Goal: Task Accomplishment & Management: Manage account settings

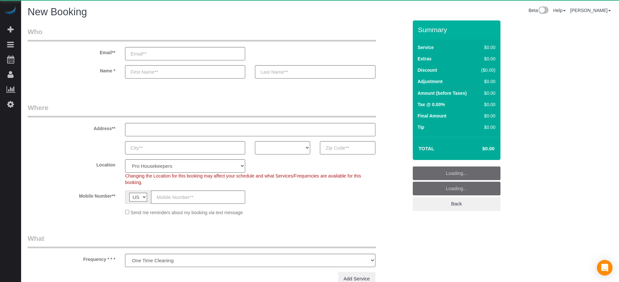
select select "number:9"
select select "object:740"
select select "4"
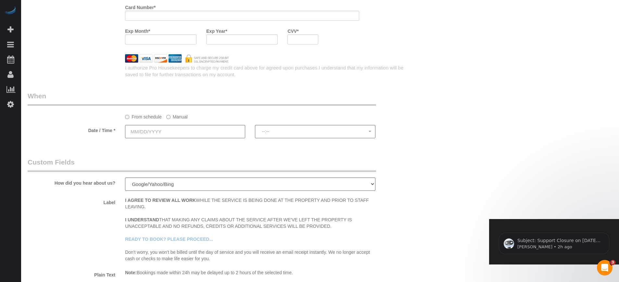
scroll to position [852, 0]
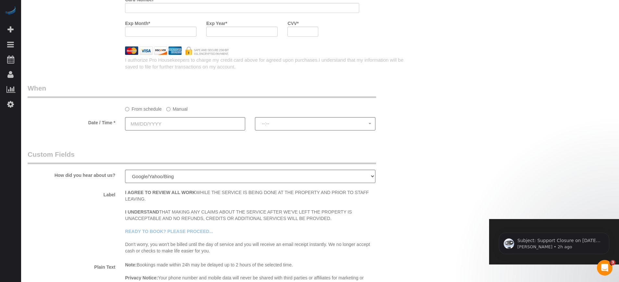
click at [180, 109] on label "Manual" at bounding box center [176, 108] width 21 height 9
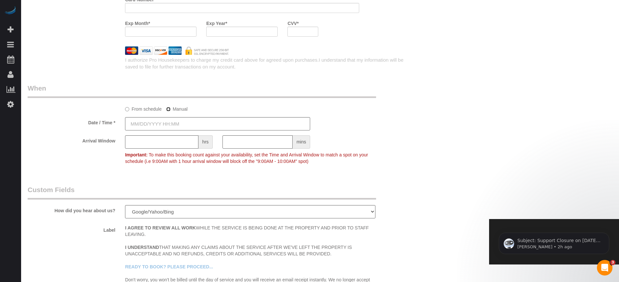
type input "08/26/2025 9:00AM"
click at [164, 144] on input "text" at bounding box center [161, 141] width 73 height 13
type input "1"
click at [96, 152] on div "Arrival Window 1 hrs mins 9:00AM - 10:00AM Important: To make this booking coun…" at bounding box center [218, 151] width 390 height 32
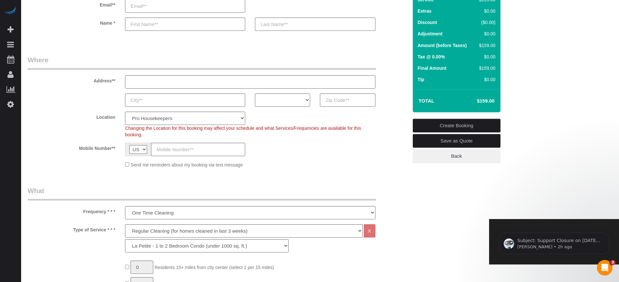
scroll to position [0, 0]
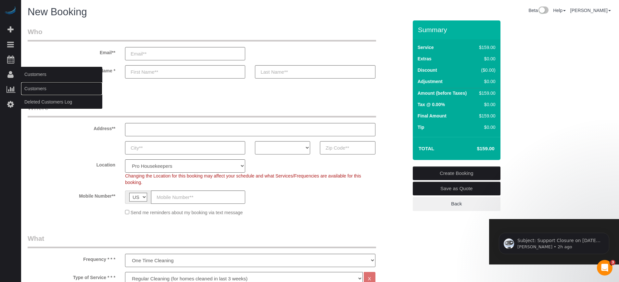
click at [34, 89] on link "Customers" at bounding box center [61, 88] width 81 height 13
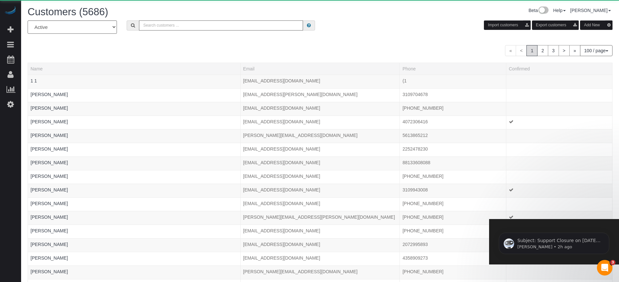
click at [184, 26] on input "text" at bounding box center [221, 25] width 164 height 10
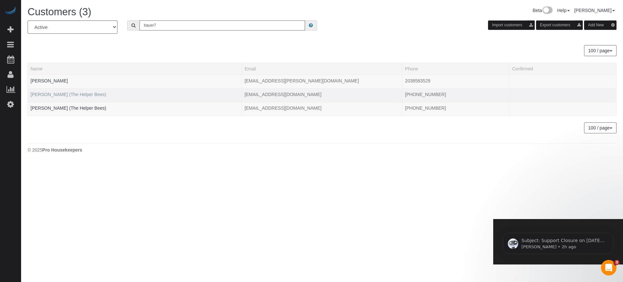
type input "bauer7"
click at [60, 94] on link "Robert Bauer (The Helper Bees)" at bounding box center [69, 94] width 76 height 5
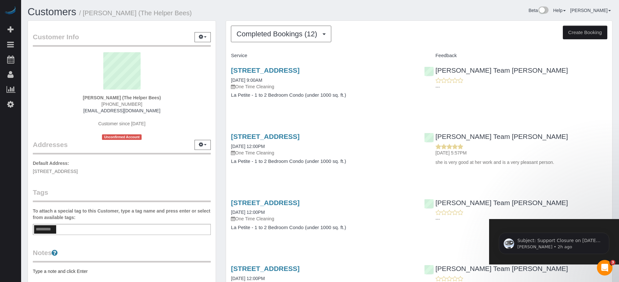
click at [569, 18] on div "Customers / Robert Bauer (The Helper Bees) Beta Help Help Docs Take a Tour Cont…" at bounding box center [320, 13] width 594 height 14
click at [572, 27] on button "Create Booking" at bounding box center [585, 33] width 44 height 14
select select "AZ"
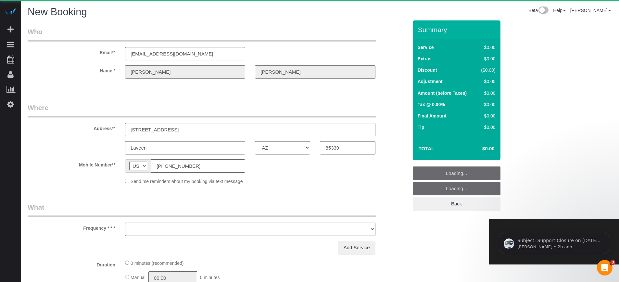
select select "object:3494"
select select "number:9"
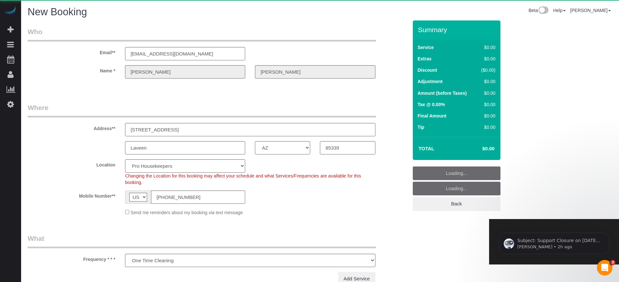
select select "object:3501"
select select "4"
select select "object:4108"
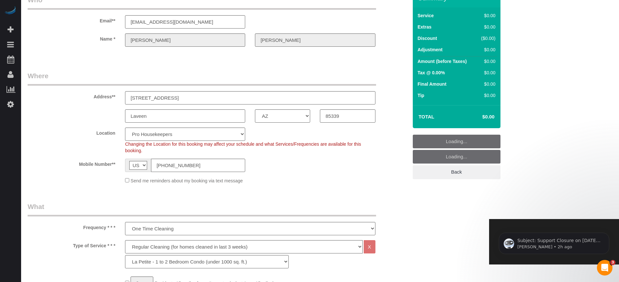
scroll to position [41, 0]
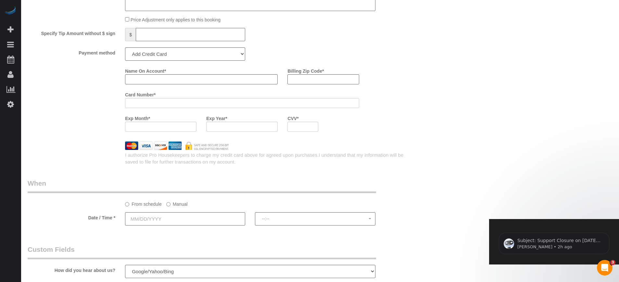
scroll to position [771, 0]
click at [175, 200] on label "Manual" at bounding box center [176, 201] width 21 height 9
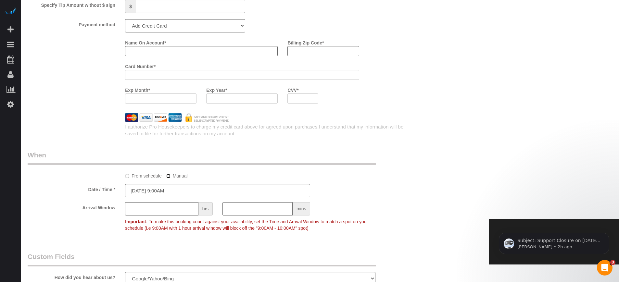
scroll to position [812, 0]
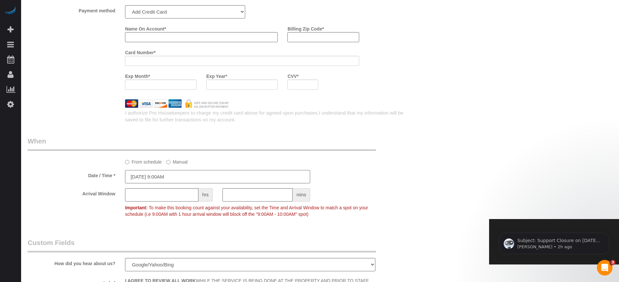
click at [165, 170] on input "08/26/2025 9:00AM" at bounding box center [217, 176] width 185 height 13
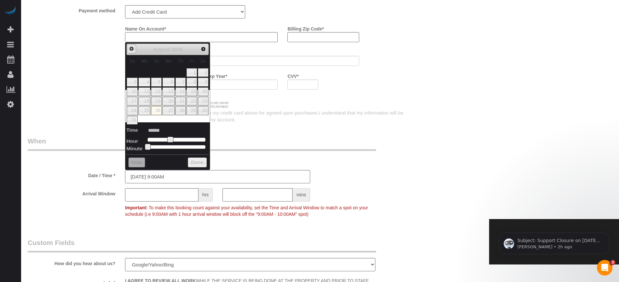
click at [130, 48] on span "Prev" at bounding box center [131, 48] width 5 height 5
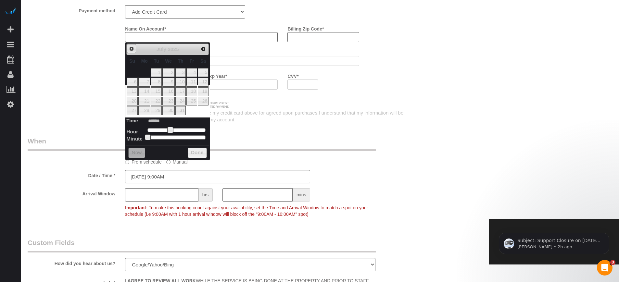
click at [130, 48] on span "Prev" at bounding box center [131, 48] width 5 height 5
click at [161, 101] on link "20" at bounding box center [156, 101] width 10 height 9
type input "05/20/2025 9:00AM"
click at [114, 179] on label "Date / Time *" at bounding box center [71, 174] width 97 height 9
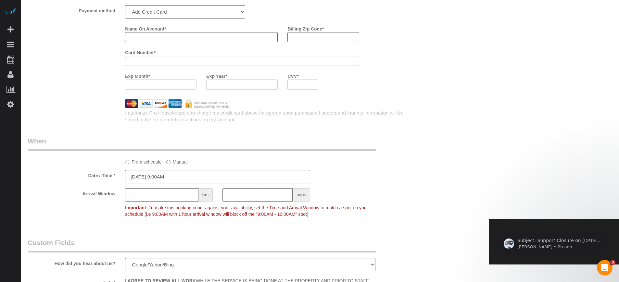
click at [178, 176] on input "05/20/2025 9:00AM" at bounding box center [217, 176] width 185 height 13
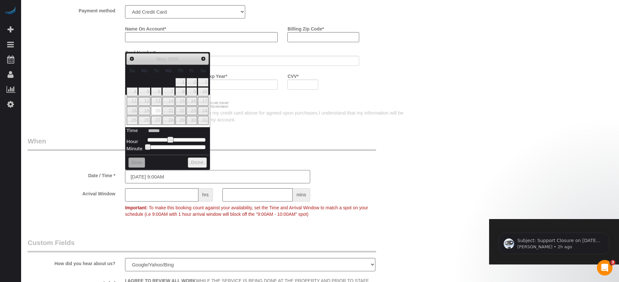
click at [178, 176] on input "05/20/2025 9:00AM" at bounding box center [217, 176] width 185 height 13
click at [181, 178] on input "05/20/2025 9:00AM" at bounding box center [217, 176] width 185 height 13
click at [93, 202] on div "Arrival Window hrs mins Important: To make this booking count against your avai…" at bounding box center [218, 204] width 390 height 32
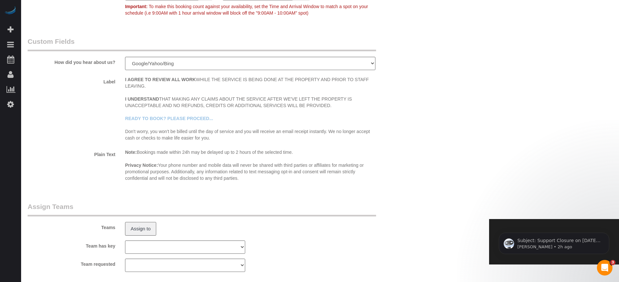
scroll to position [1014, 0]
drag, startPoint x: 533, startPoint y: 168, endPoint x: 523, endPoint y: 146, distance: 24.3
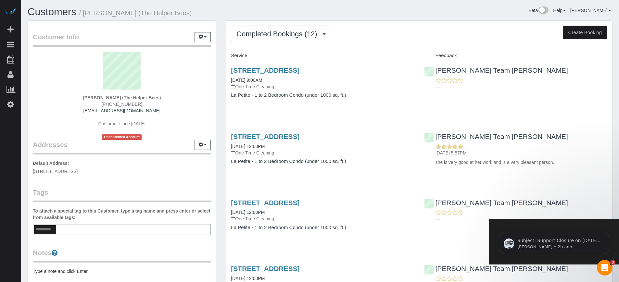
click at [546, 136] on div "Chandler Team Michelle 07/21/2025 5:57PM she is very good at her work and is a …" at bounding box center [515, 147] width 193 height 41
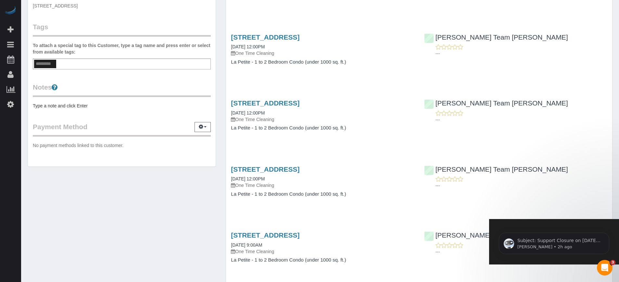
scroll to position [243, 0]
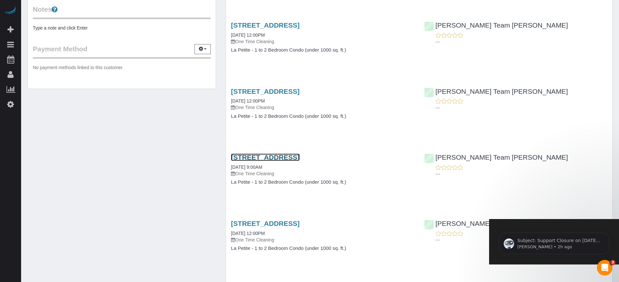
click at [260, 159] on link "7312 S 74th Lane, Laveen, AZ 85339" at bounding box center [265, 157] width 68 height 7
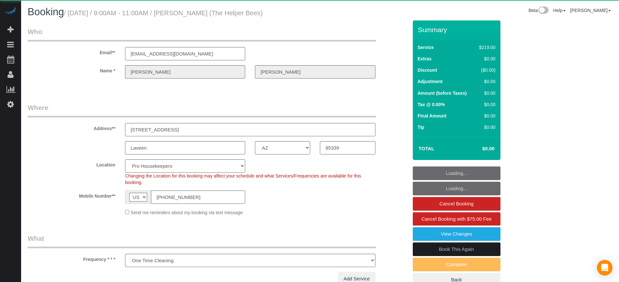
select select "AZ"
select select "number:9"
select select "object:1247"
select select "4"
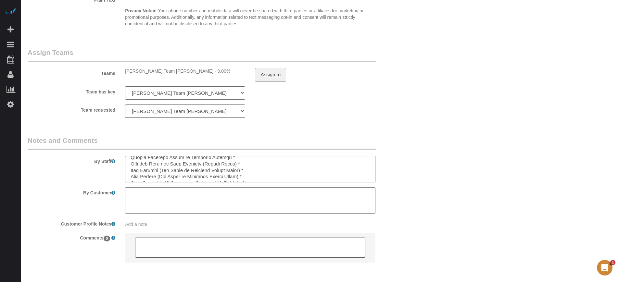
scroll to position [168, 0]
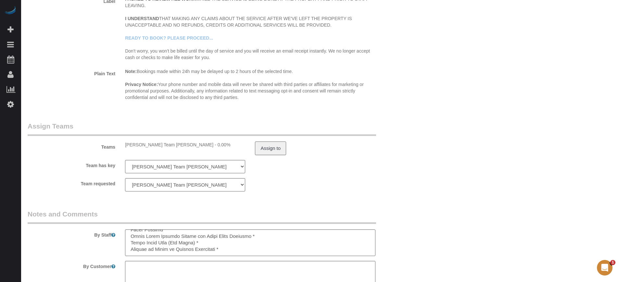
scroll to position [1014, 0]
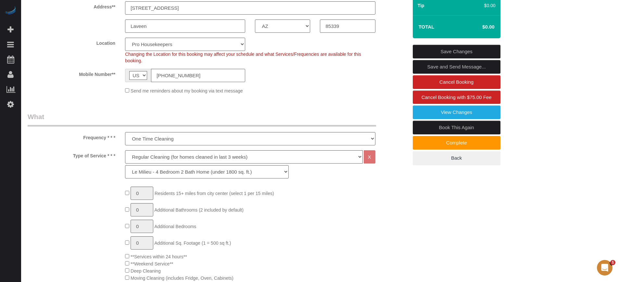
scroll to position [0, 0]
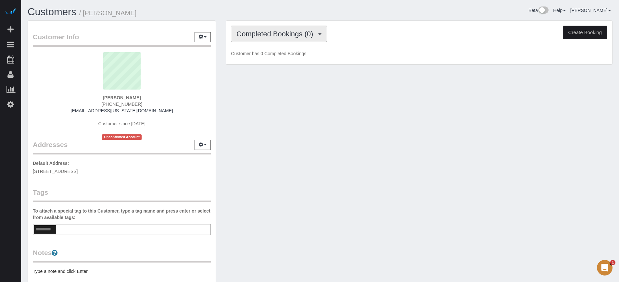
click at [262, 39] on button "Completed Bookings (0)" at bounding box center [279, 34] width 96 height 17
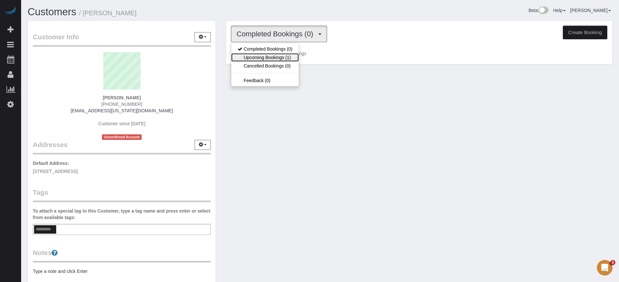
click at [265, 58] on link "Upcoming Bookings (1)" at bounding box center [265, 57] width 68 height 8
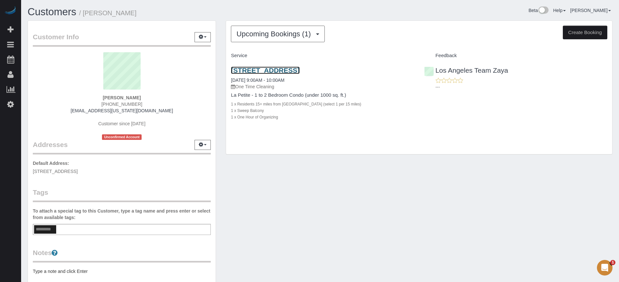
click at [267, 67] on link "650 S Garfield Ave, Apt 46, Monterey Park, CA 91754" at bounding box center [265, 70] width 68 height 7
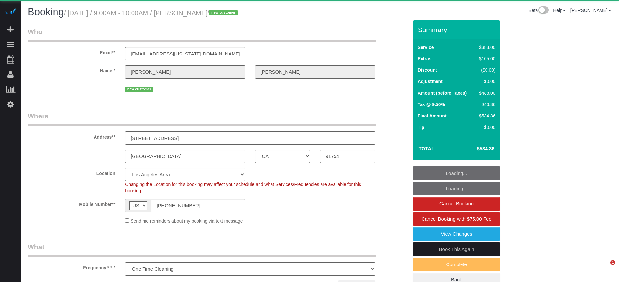
select select "CA"
select select "object:816"
select select "6"
select select "spot1"
select select "number:9"
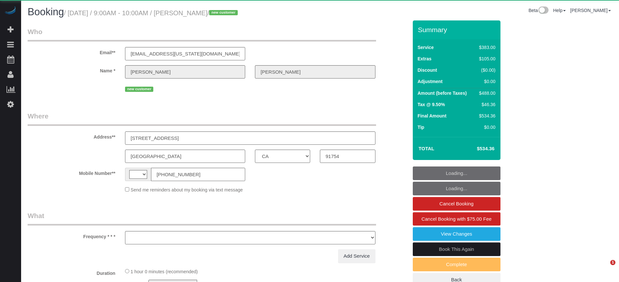
select select "CA"
select select "string:[GEOGRAPHIC_DATA]"
select select "object:354"
select select "string:fspay-e637e17e-f57b-4933-93f4-790198194c02"
select select "number:9"
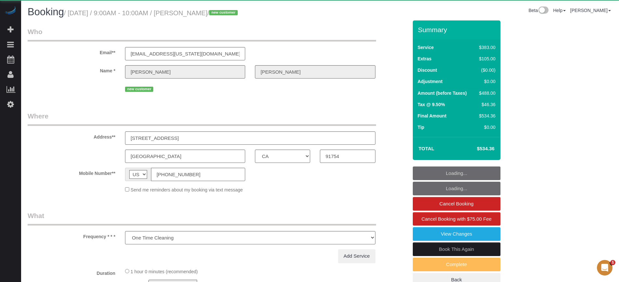
select select "object:816"
select select "6"
select select "spot1"
